Goal: Information Seeking & Learning: Learn about a topic

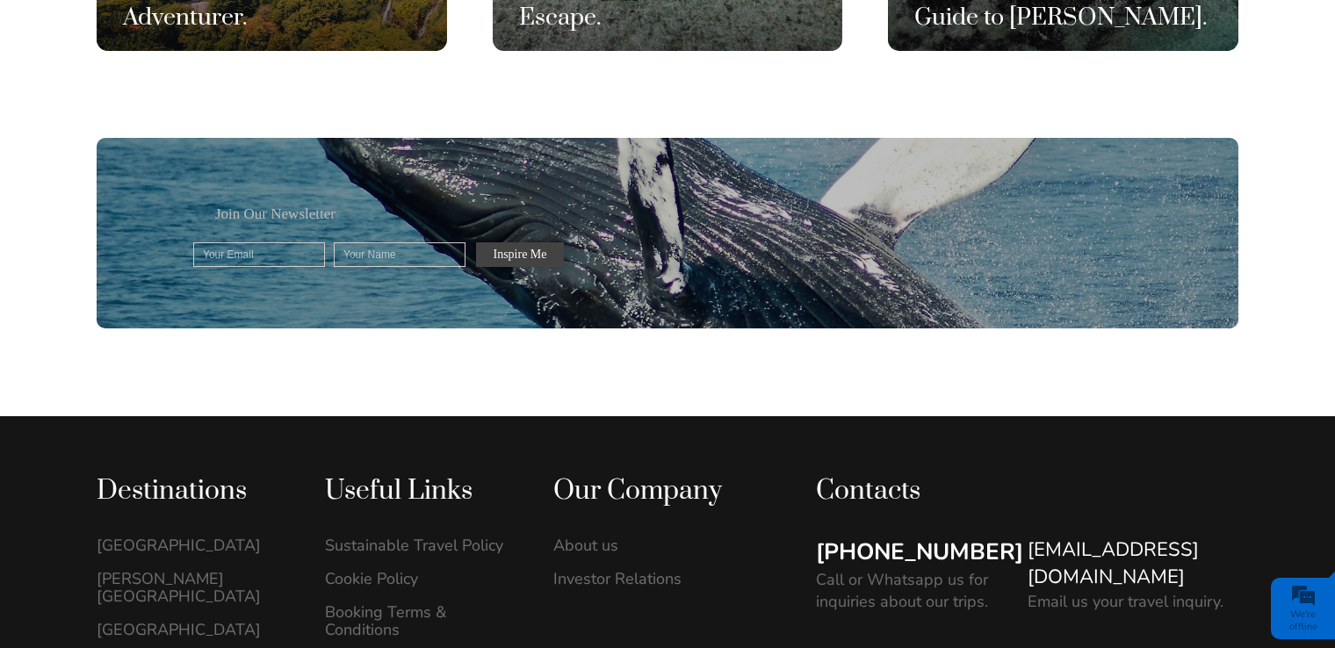
scroll to position [5006, 0]
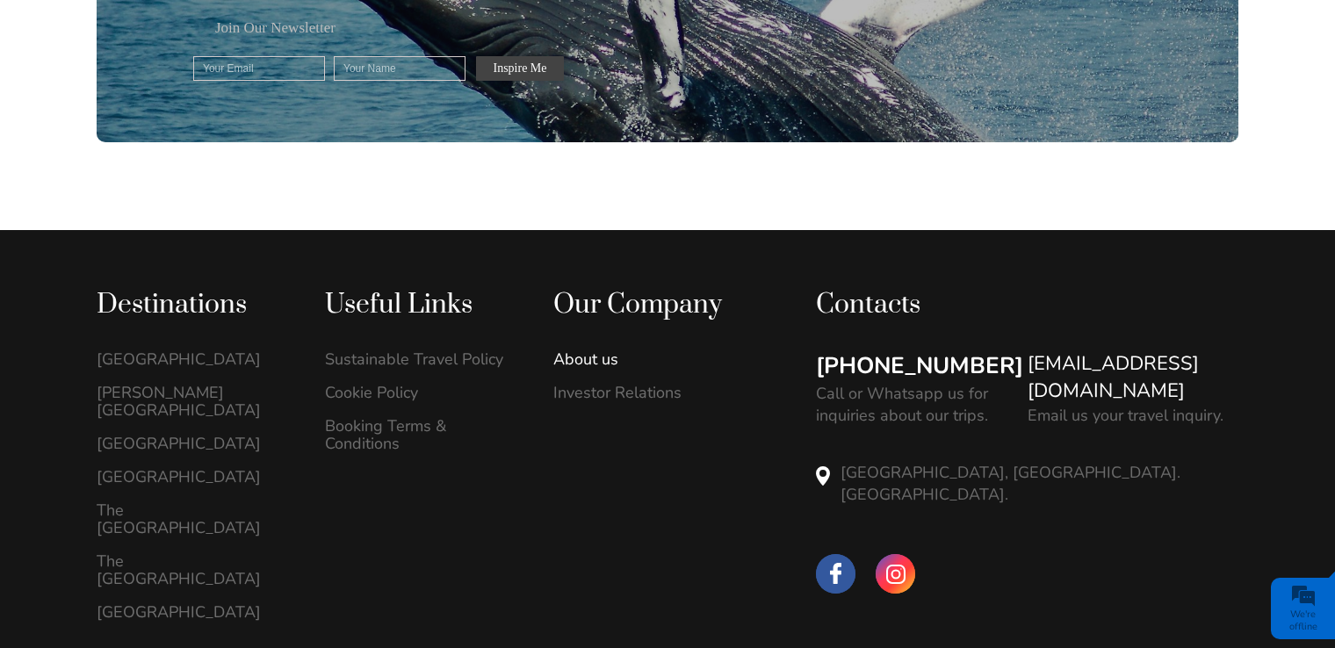
click at [587, 367] on link "About us" at bounding box center [648, 359] width 191 height 18
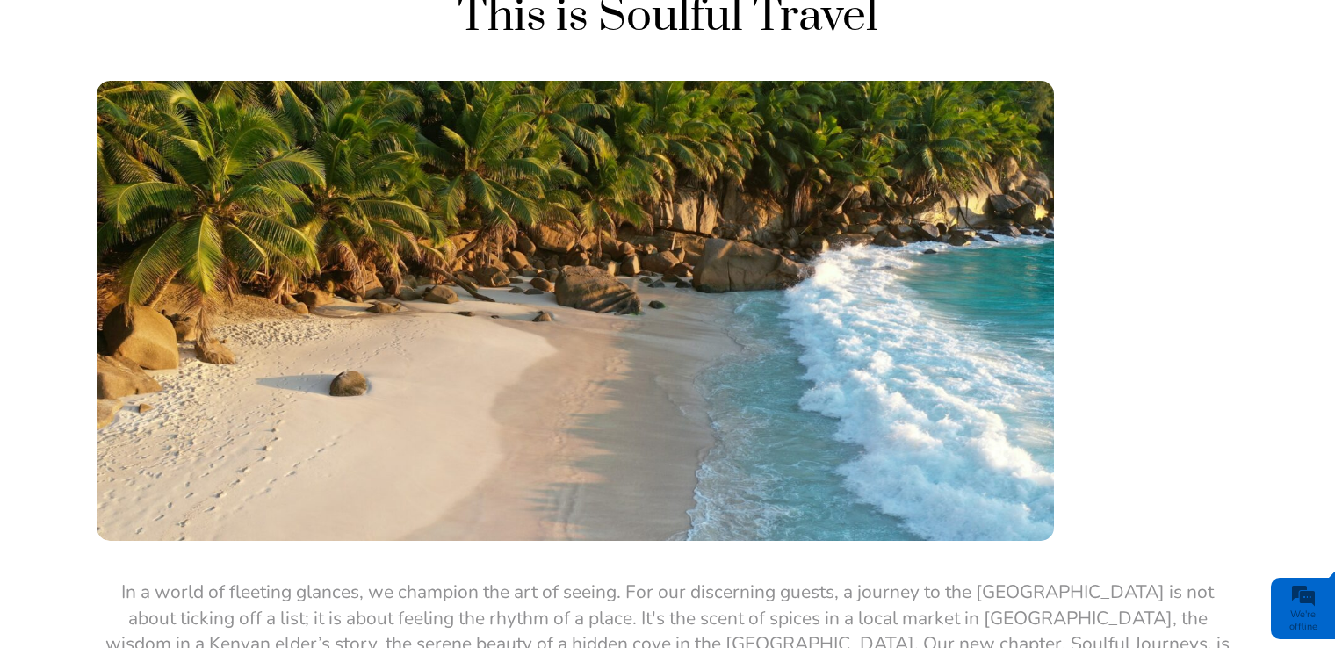
scroll to position [2195, 0]
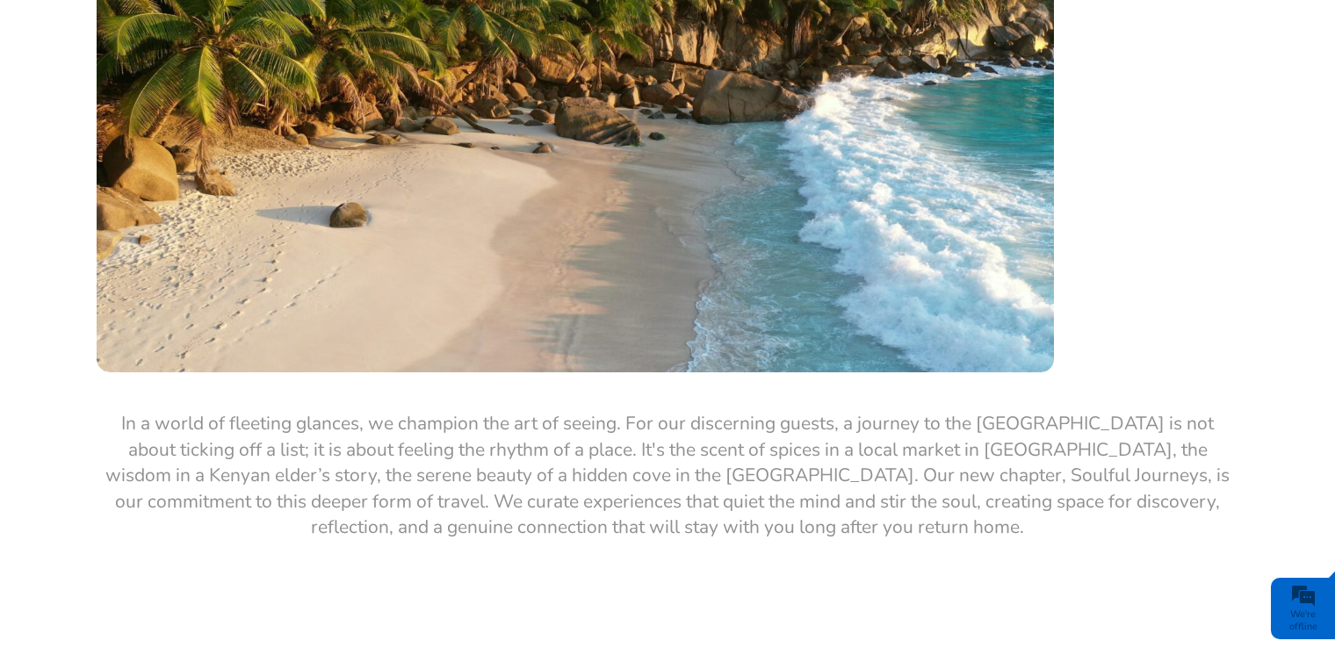
click at [780, 420] on p "In a world of fleeting glances, we champion the art of seeing. For our discerni…" at bounding box center [668, 475] width 1142 height 129
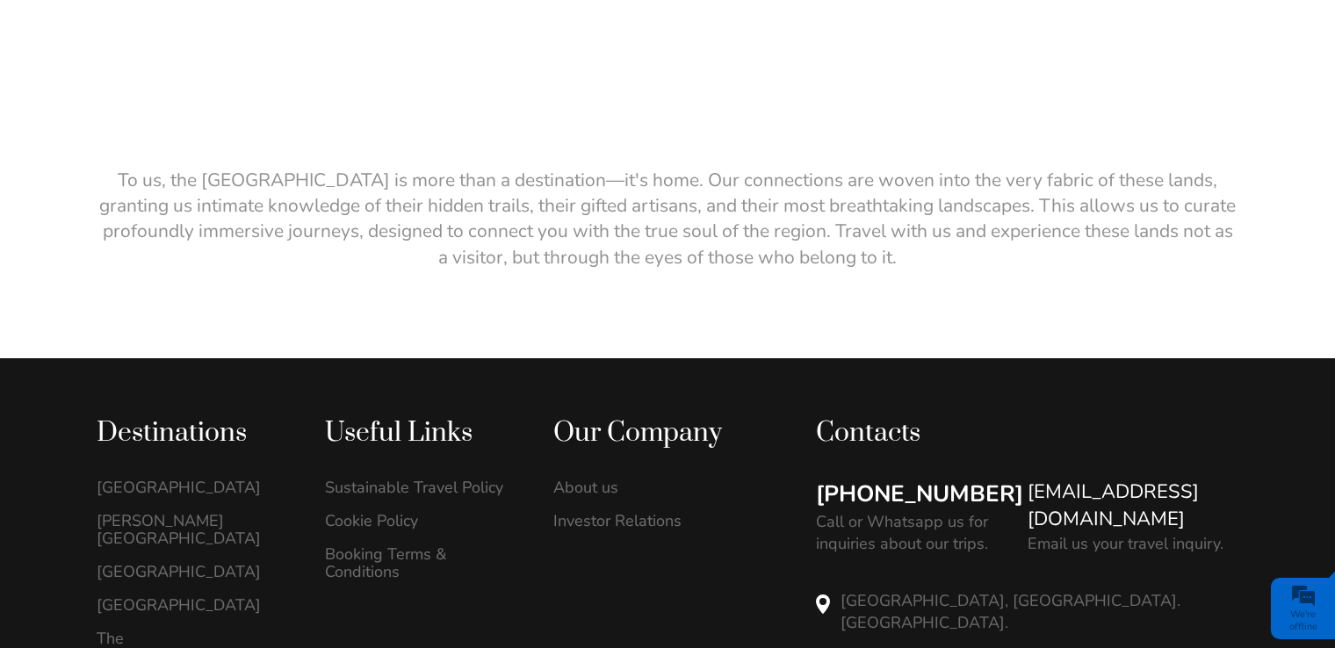
scroll to position [3425, 0]
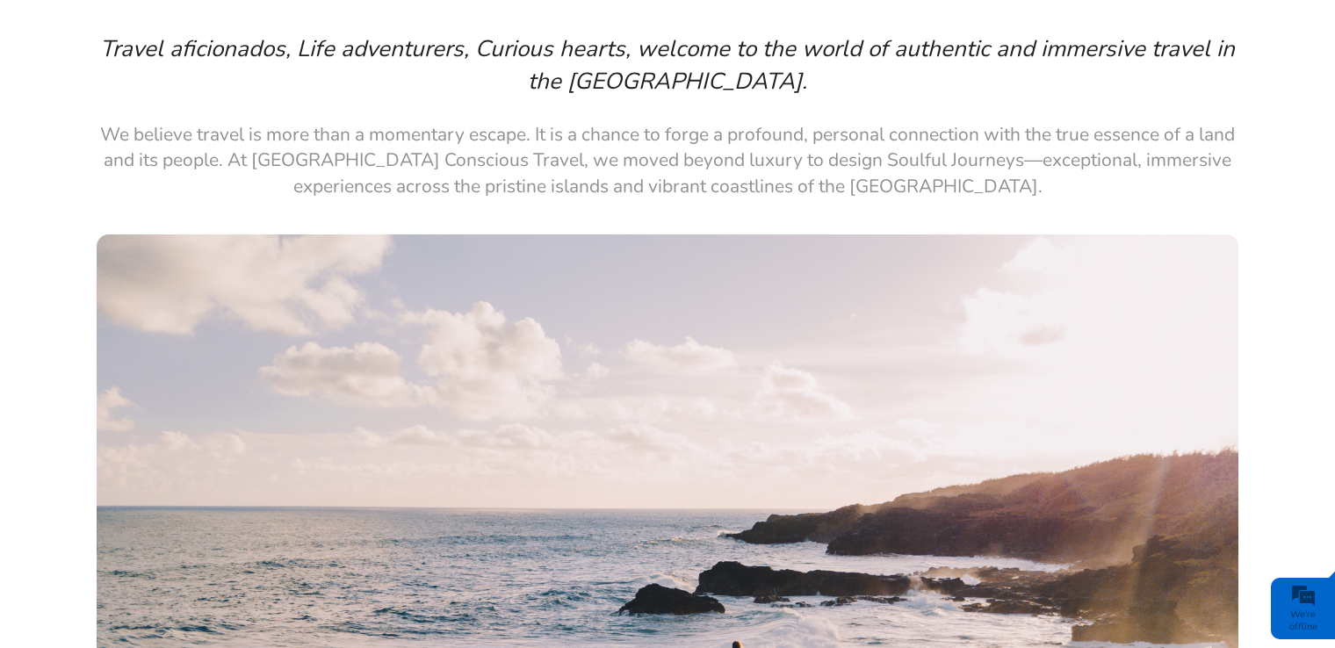
scroll to position [176, 0]
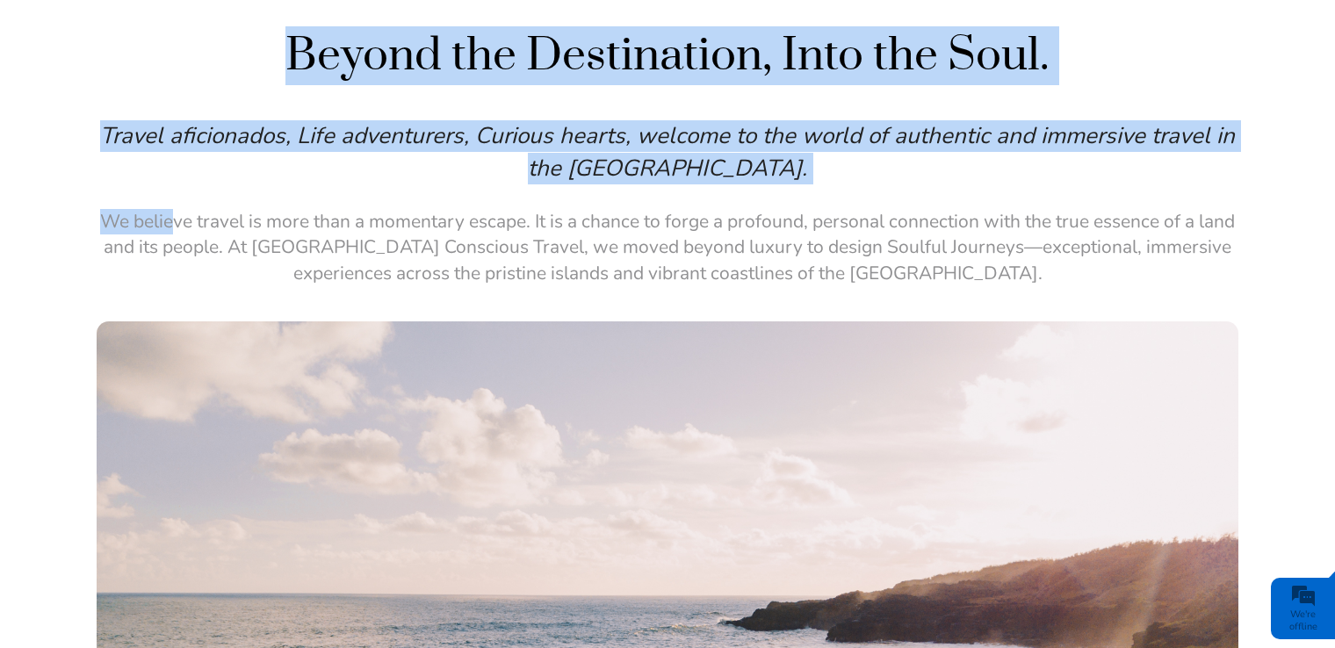
drag, startPoint x: 186, startPoint y: 213, endPoint x: 263, endPoint y: 218, distance: 77.5
click at [263, 218] on div "Beyond the Destination, Into the Soul. Travel aficionados, Life adventurers, Cu…" at bounding box center [667, 611] width 1335 height 1171
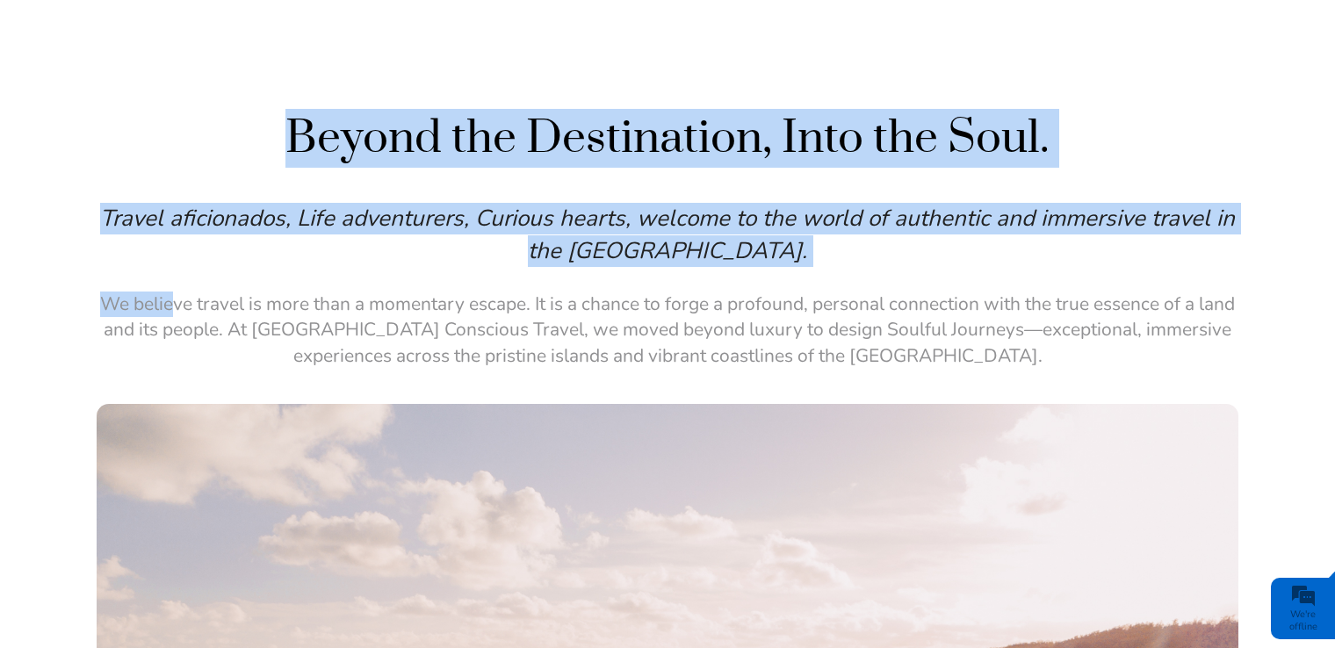
scroll to position [0, 0]
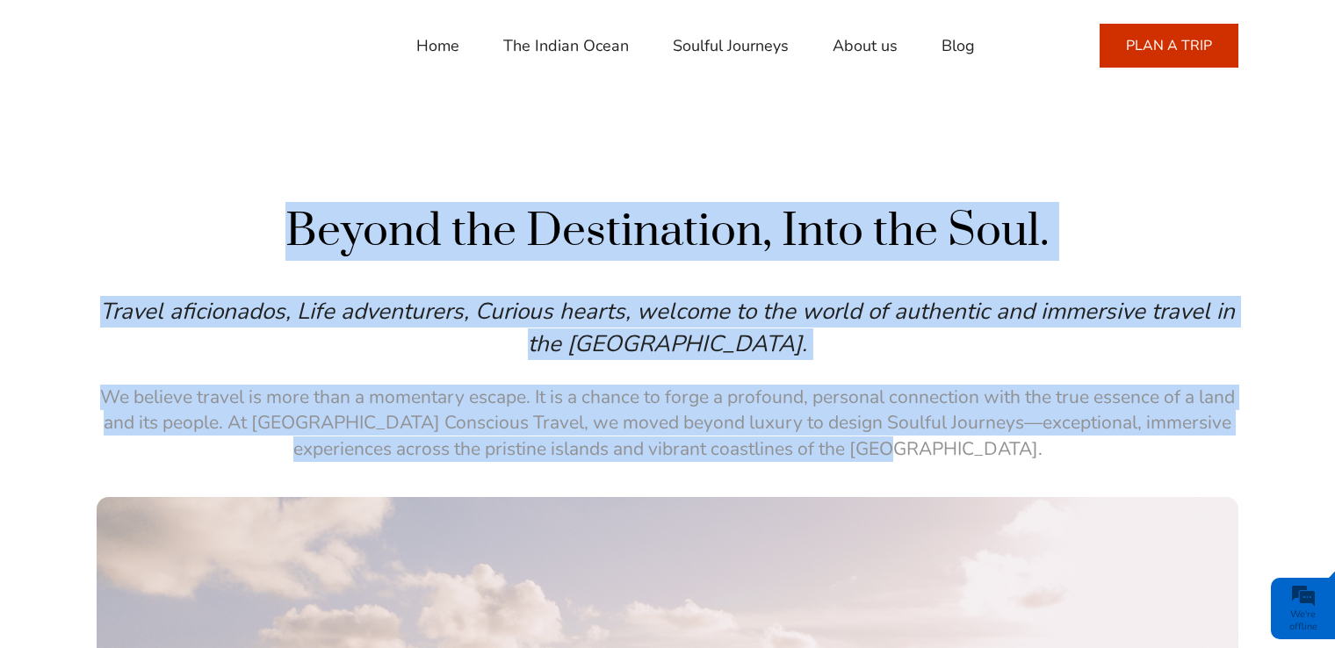
drag, startPoint x: 431, startPoint y: 234, endPoint x: 1136, endPoint y: 450, distance: 737.8
drag, startPoint x: 1136, startPoint y: 450, endPoint x: 1106, endPoint y: 444, distance: 31.3
copy div "Beyond the Destination, Into the Soul. Travel aficionados, Life adventurers, Cu…"
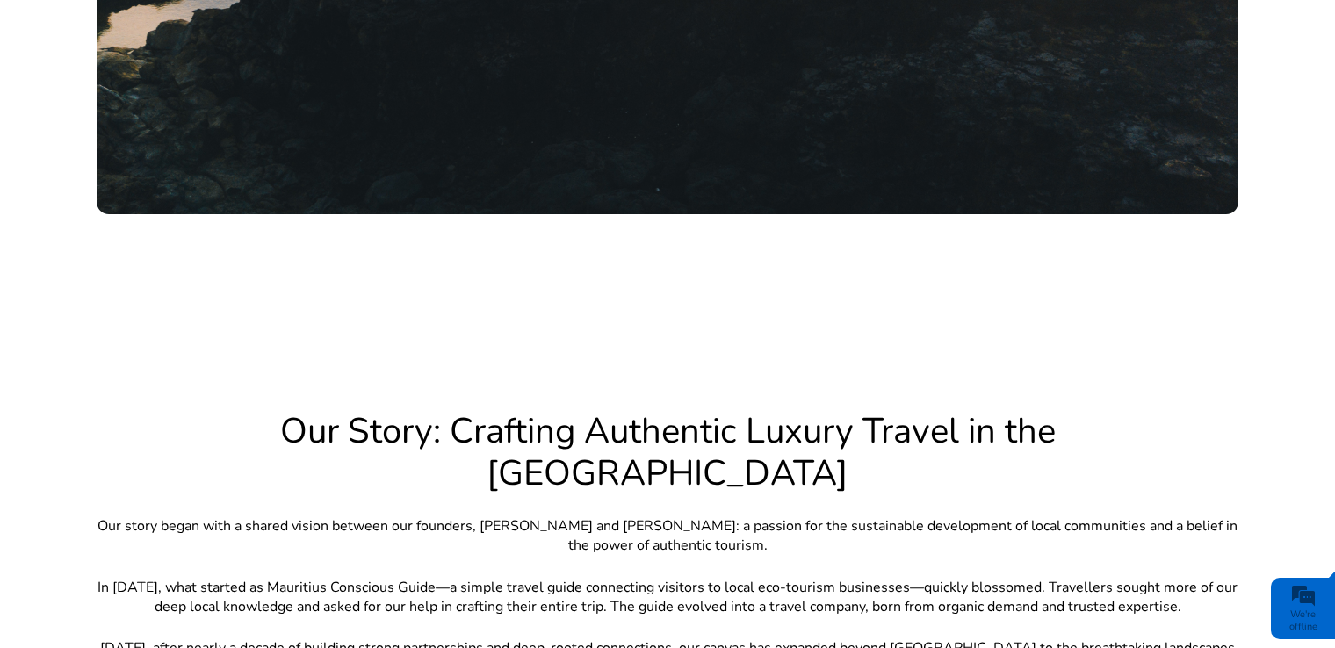
scroll to position [1142, 0]
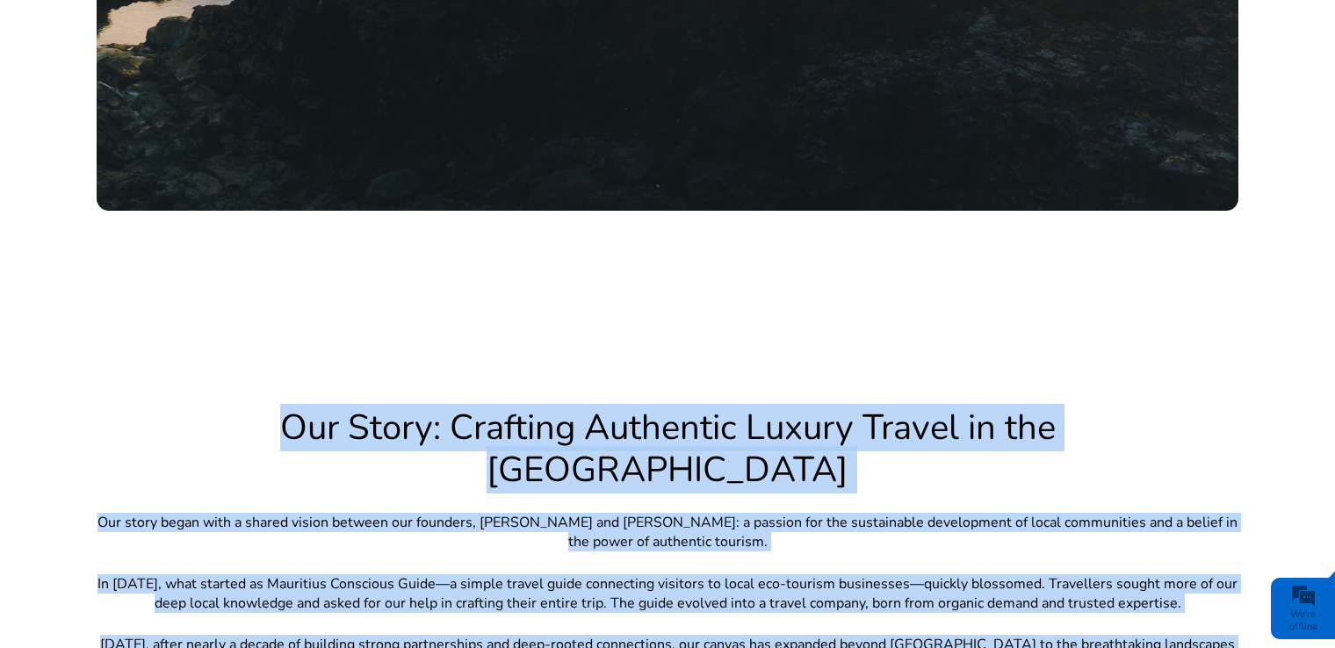
drag, startPoint x: 223, startPoint y: 271, endPoint x: 983, endPoint y: 556, distance: 811.2
click at [983, 556] on div "Our Story: Crafting Authentic Luxury Travel in the Indian Ocean Our story began…" at bounding box center [668, 552] width 1142 height 290
copy div "Our Story: Crafting Authentic Luxury Travel in the Indian Ocean Our story began…"
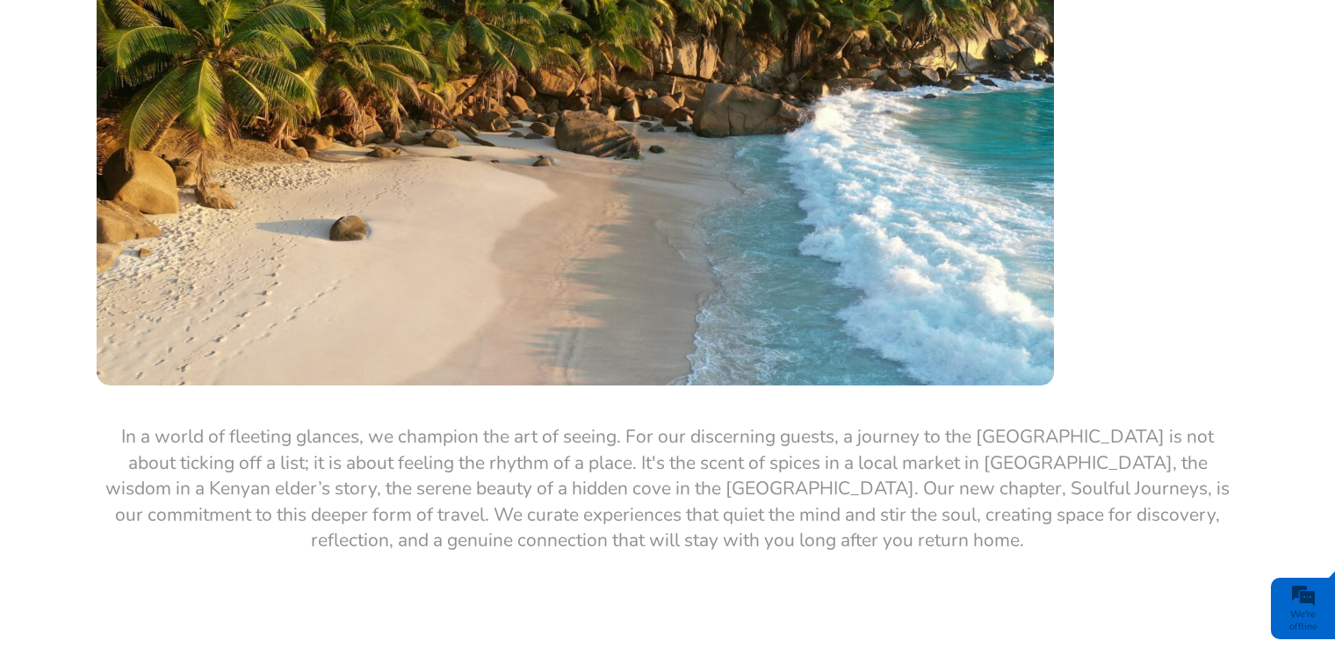
scroll to position [2283, 0]
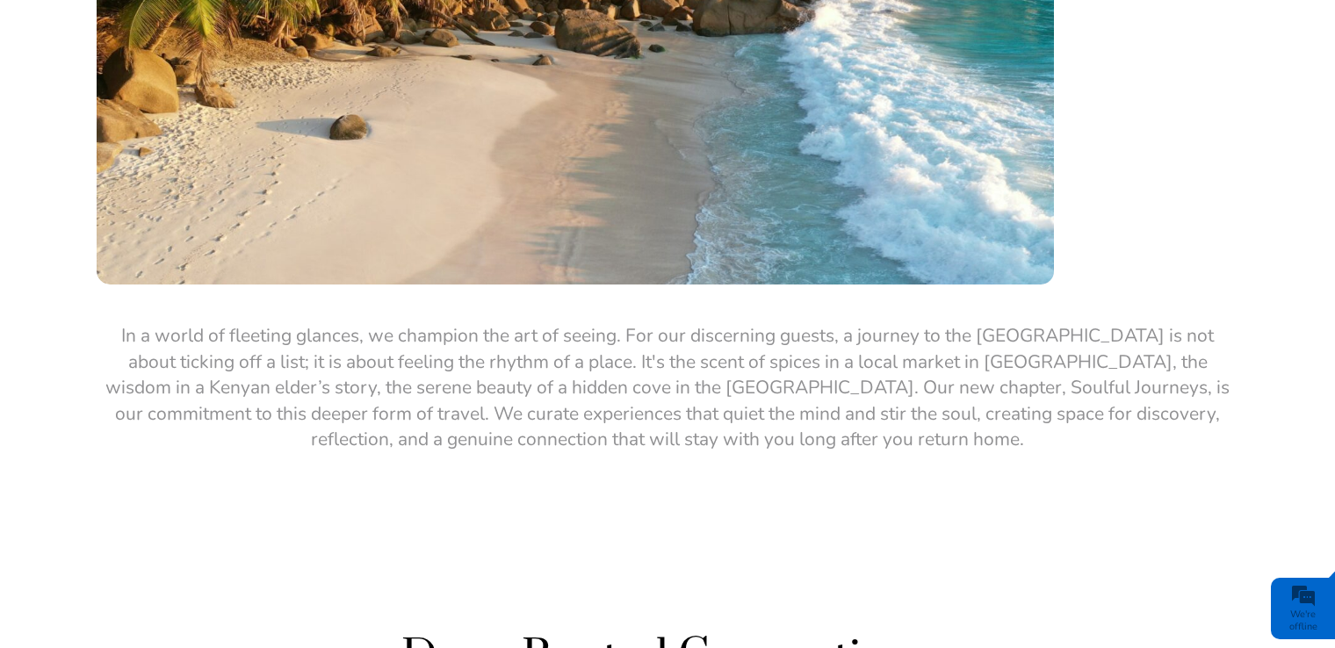
drag, startPoint x: 234, startPoint y: 223, endPoint x: 804, endPoint y: 346, distance: 583.9
click at [804, 346] on p "In a world of fleeting glances, we champion the art of seeing. For our discerni…" at bounding box center [668, 387] width 1142 height 129
drag, startPoint x: 804, startPoint y: 346, endPoint x: 695, endPoint y: 299, distance: 119.6
copy p "In a world of fleeting glances, we champion the art of seeing. For our discerni…"
click at [685, 396] on div "This is Soulful Travel" at bounding box center [667, 91] width 1335 height 897
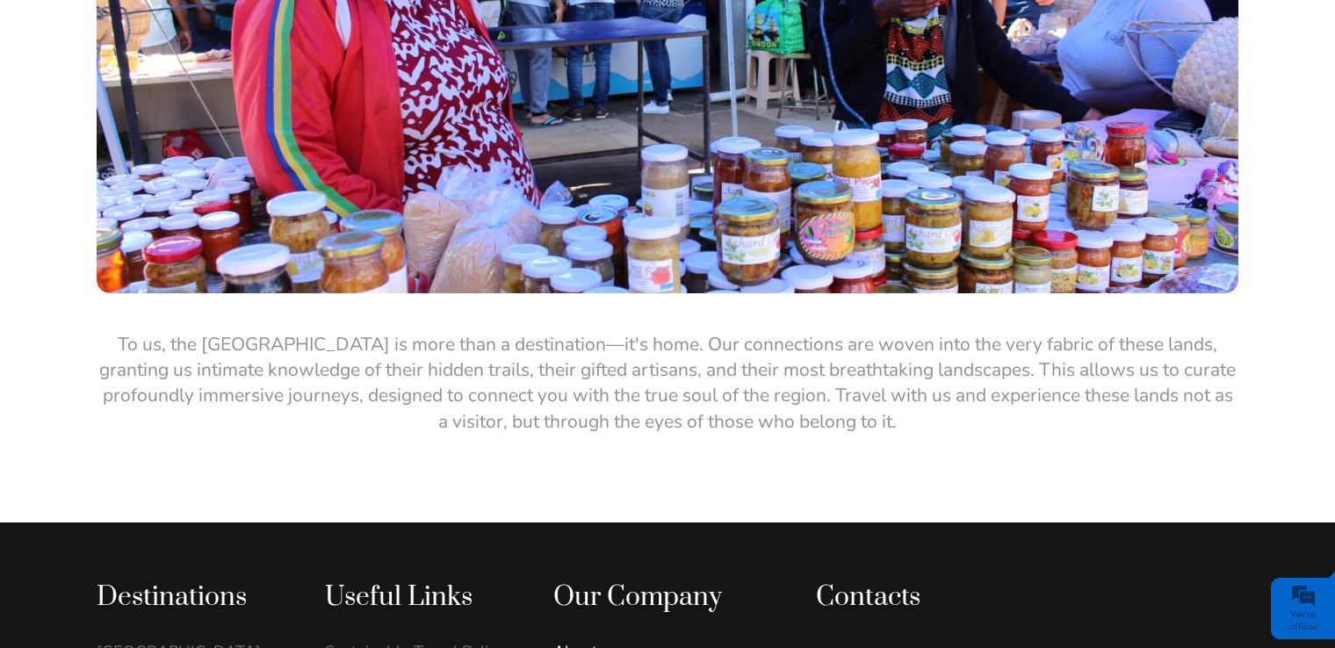
scroll to position [3337, 0]
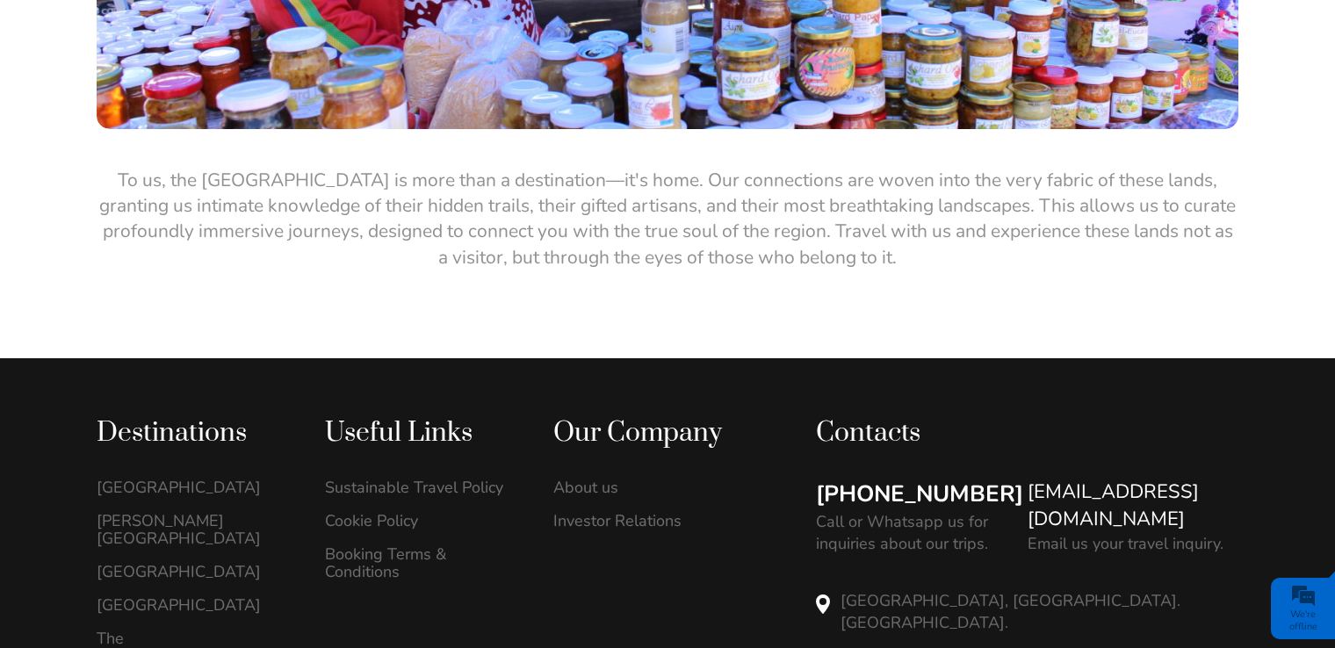
drag, startPoint x: 197, startPoint y: 80, endPoint x: 844, endPoint y: 193, distance: 657.0
click at [844, 193] on p "To us, the Indian Ocean is more than a destination—it's home. Our connections a…" at bounding box center [668, 220] width 1142 height 104
copy p "To us, the Indian Ocean is more than a destination—it's home. Our connections a…"
